Goal: Information Seeking & Learning: Find specific fact

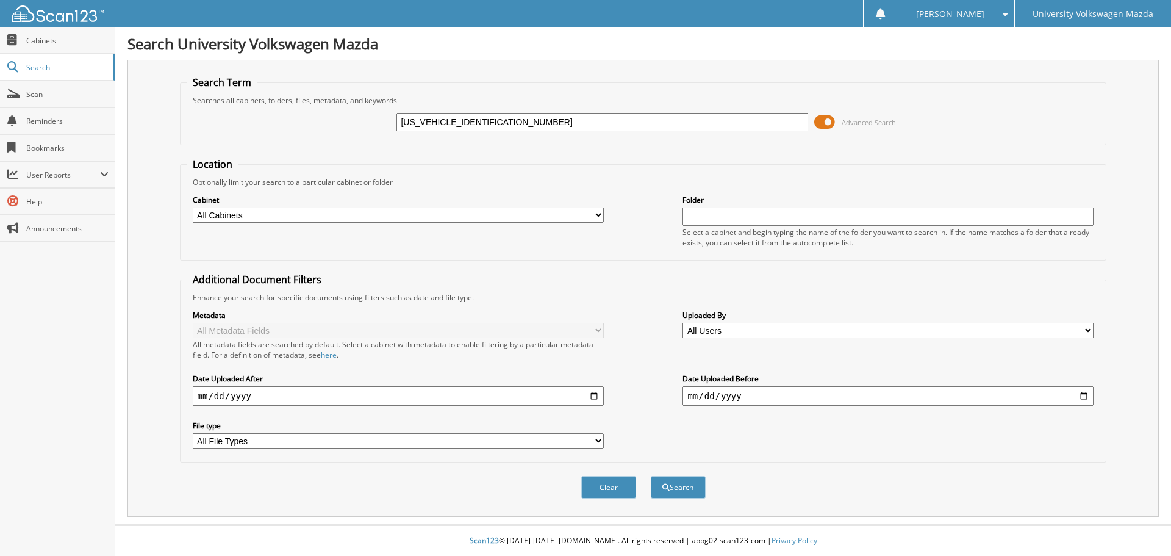
type input "[US_VEHICLE_IDENTIFICATION_NUMBER]"
click at [651, 476] on button "Search" at bounding box center [678, 487] width 55 height 23
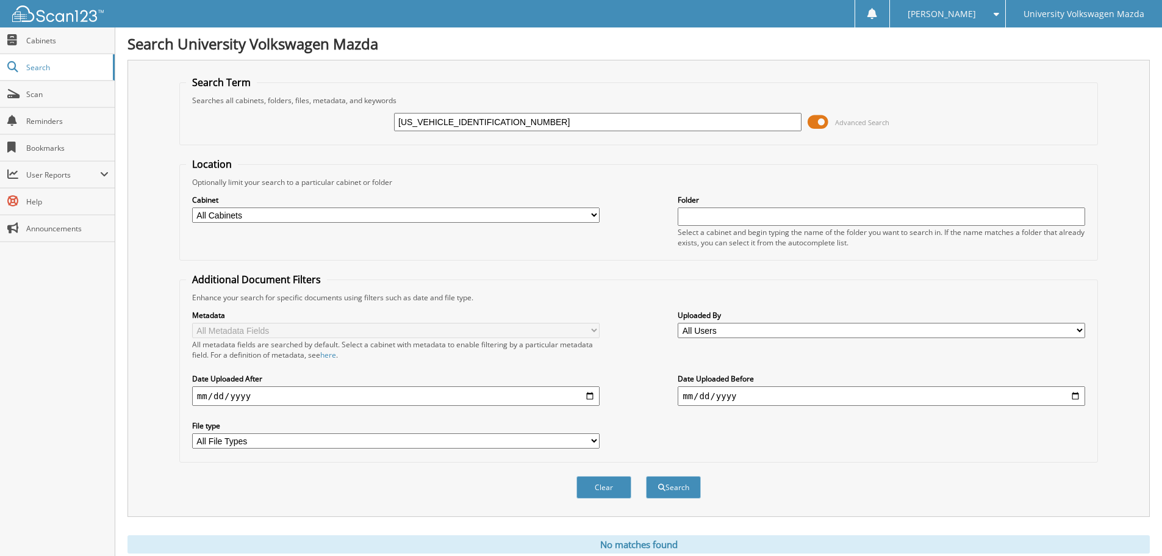
scroll to position [41, 0]
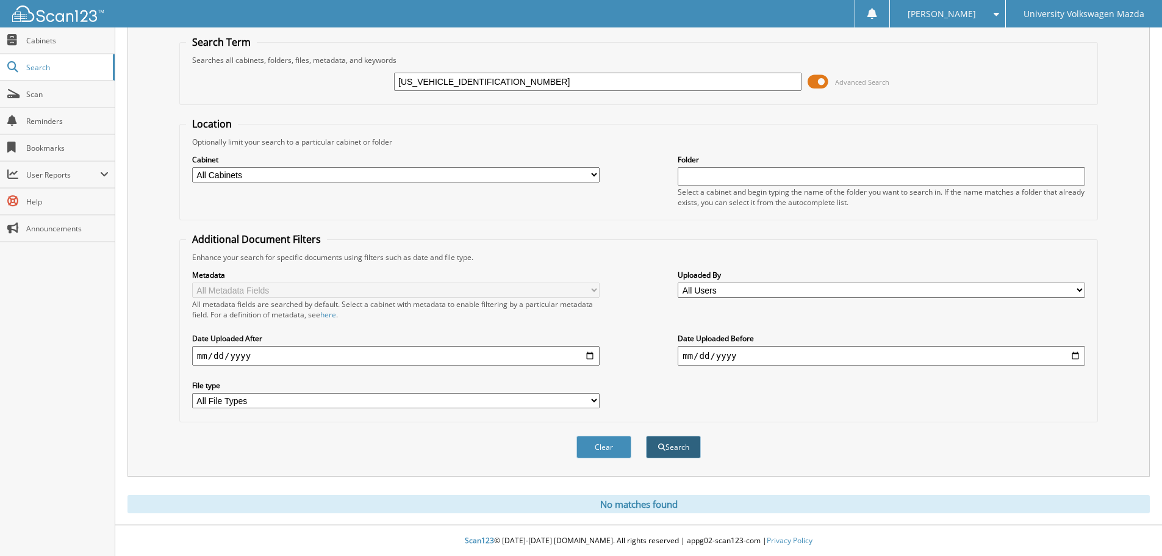
click at [678, 441] on button "Search" at bounding box center [673, 447] width 55 height 23
